Goal: Navigation & Orientation: Find specific page/section

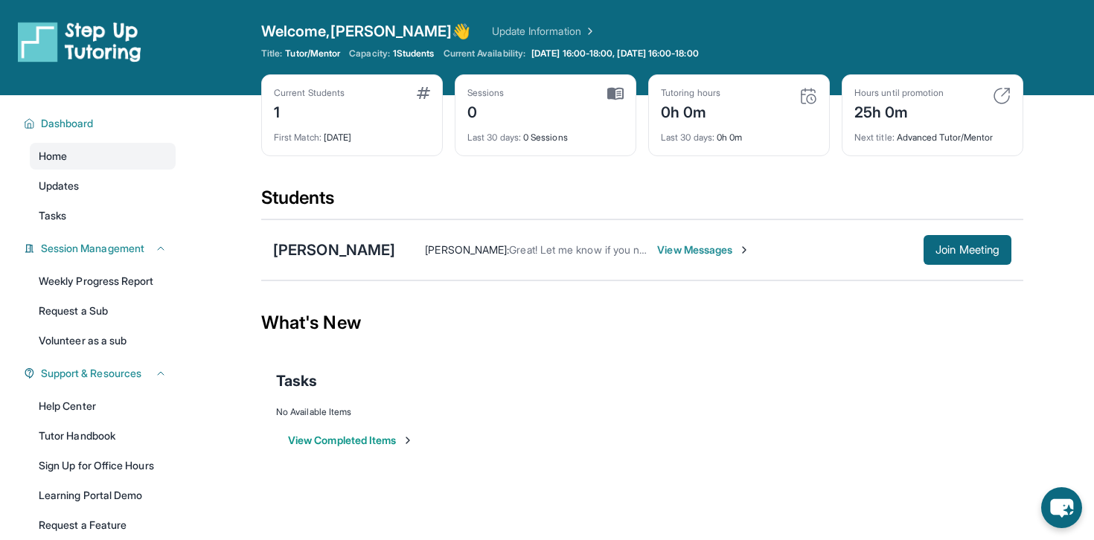
scroll to position [22, 0]
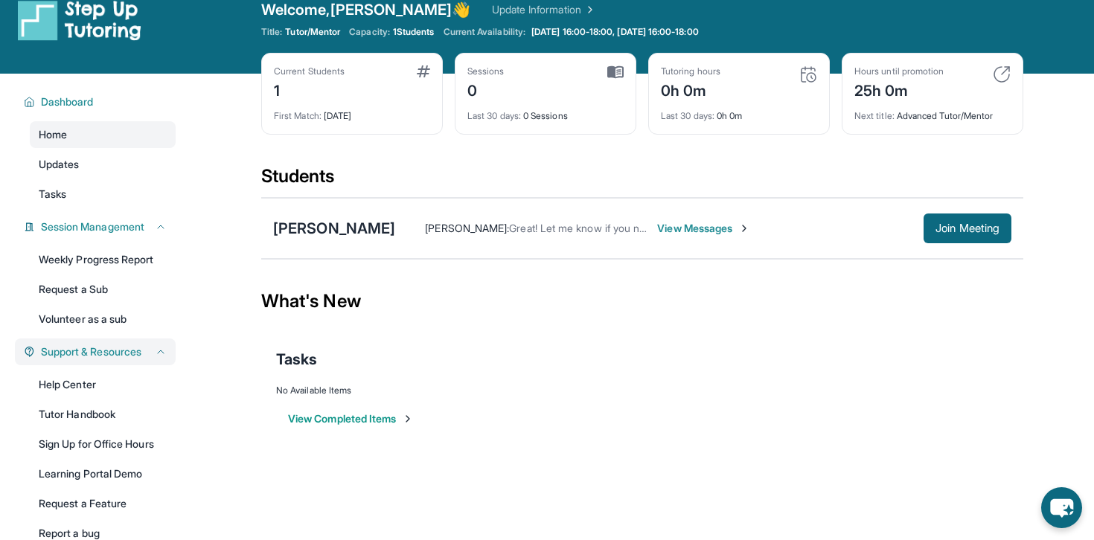
click at [156, 353] on icon at bounding box center [161, 352] width 12 height 12
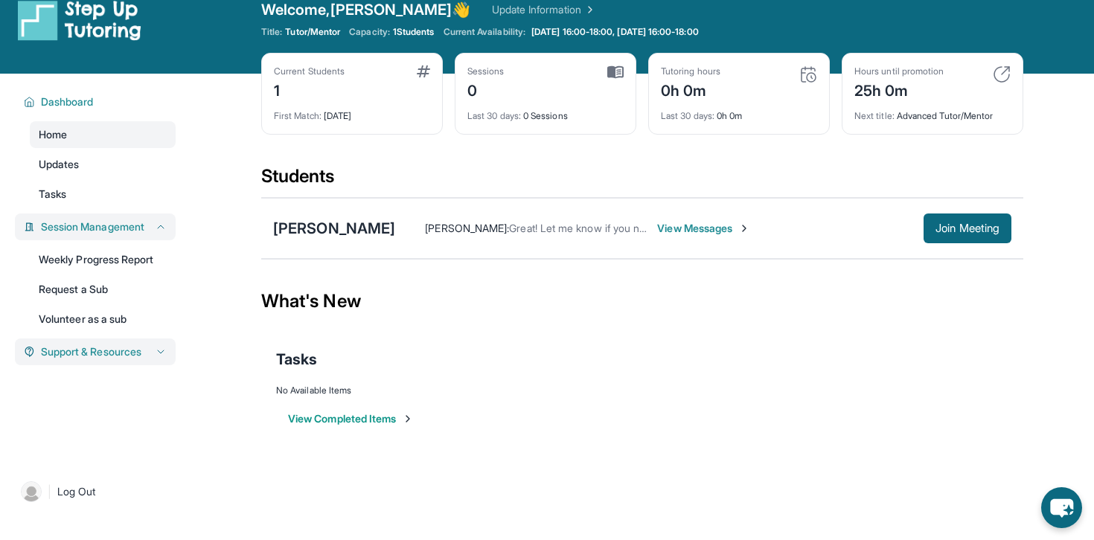
click at [164, 228] on icon at bounding box center [161, 227] width 12 height 12
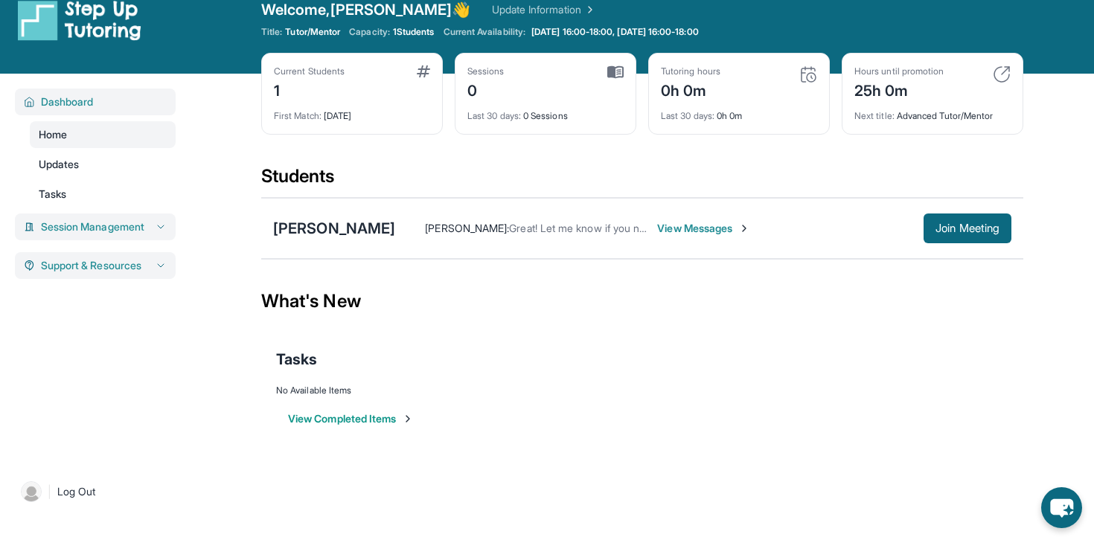
click at [141, 100] on button "Dashboard" at bounding box center [101, 101] width 132 height 15
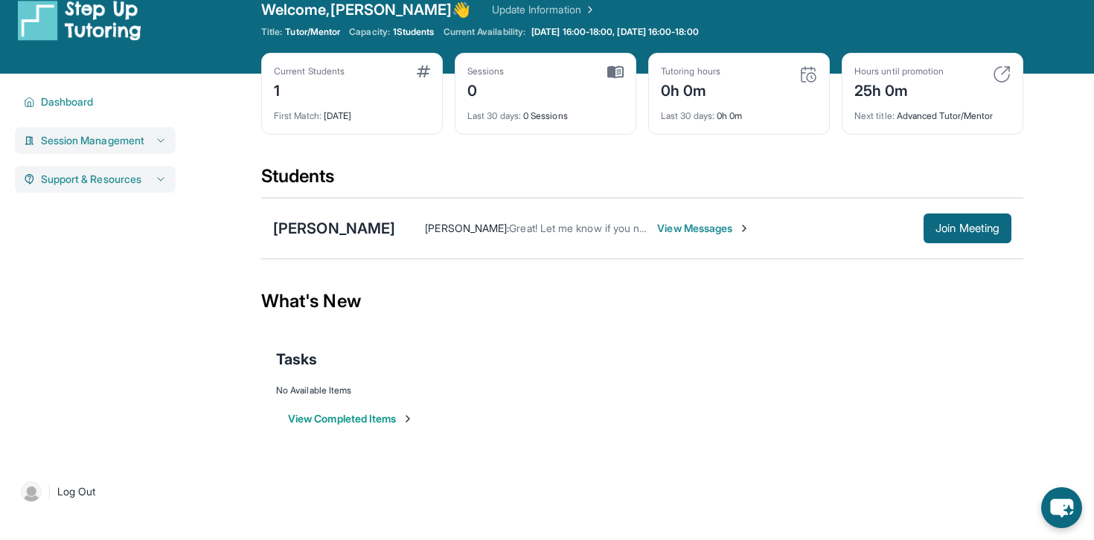
click at [228, 194] on main "Current Students 1 First Match : 1 day ago Sessions 0 Last 30 days : 0 Sessions…" at bounding box center [641, 268] width 903 height 388
